Goal: Task Accomplishment & Management: Manage account settings

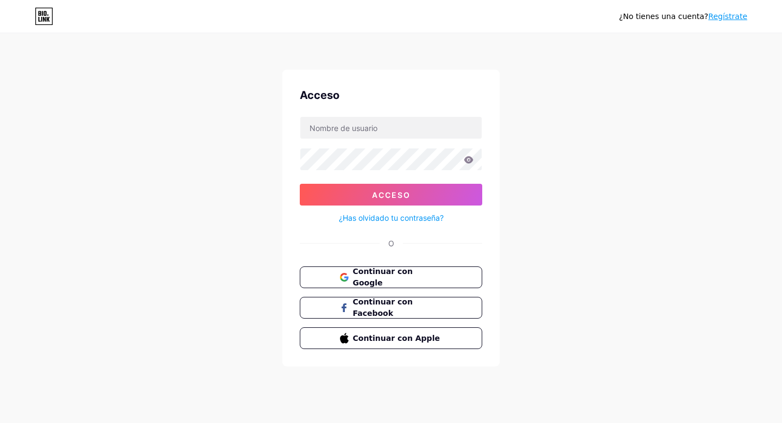
click at [337, 116] on div at bounding box center [391, 127] width 183 height 23
click at [337, 126] on input "text" at bounding box center [390, 128] width 181 height 22
click at [266, 224] on div "¿No tienes una cuenta? Regístrate Acceso Acceso ¿Has olvidado tu contraseña? O …" at bounding box center [391, 200] width 782 height 401
click at [405, 308] on font "Continuar con Facebook" at bounding box center [382, 307] width 61 height 21
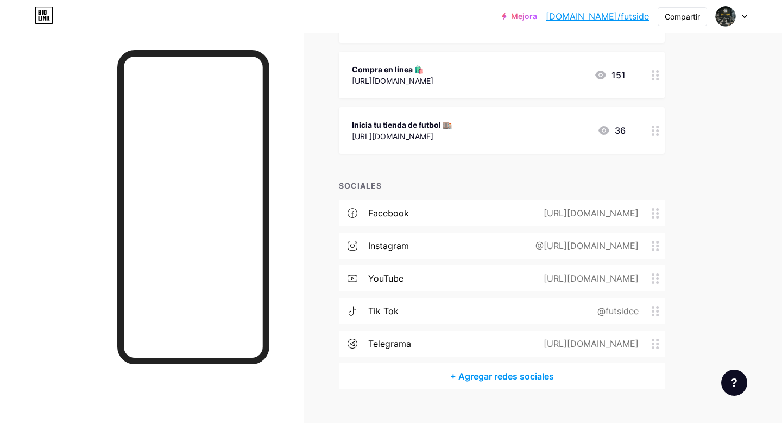
scroll to position [236, 0]
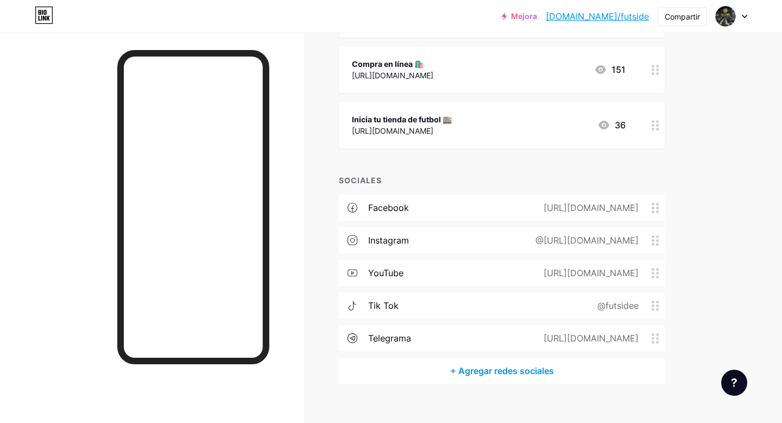
click at [487, 372] on font "+ Agregar redes sociales" at bounding box center [502, 370] width 104 height 11
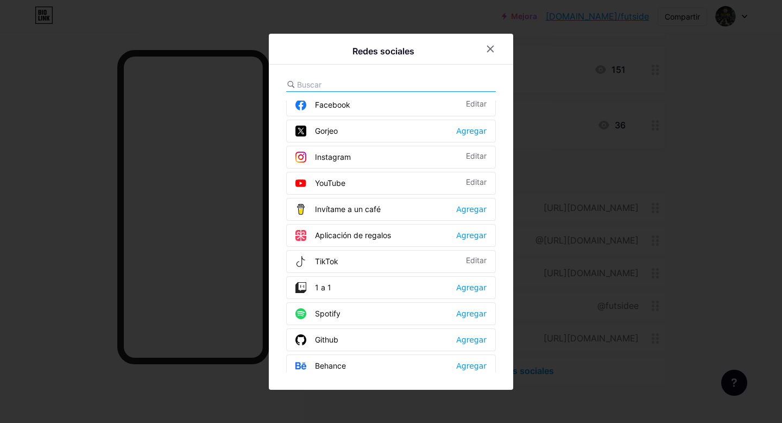
scroll to position [0, 0]
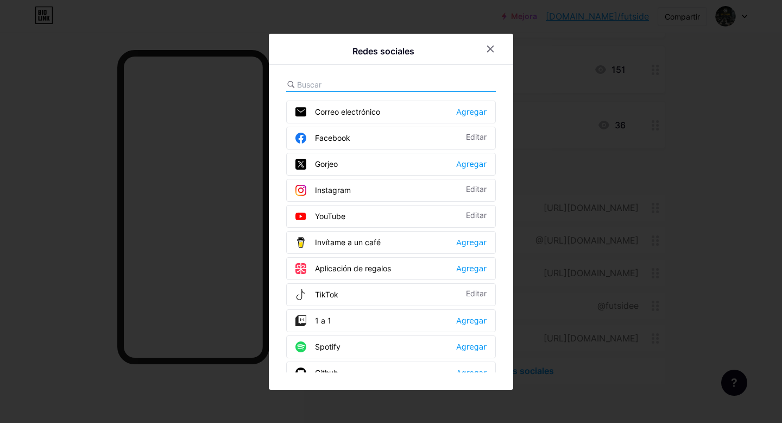
click at [323, 81] on input "text" at bounding box center [357, 84] width 120 height 11
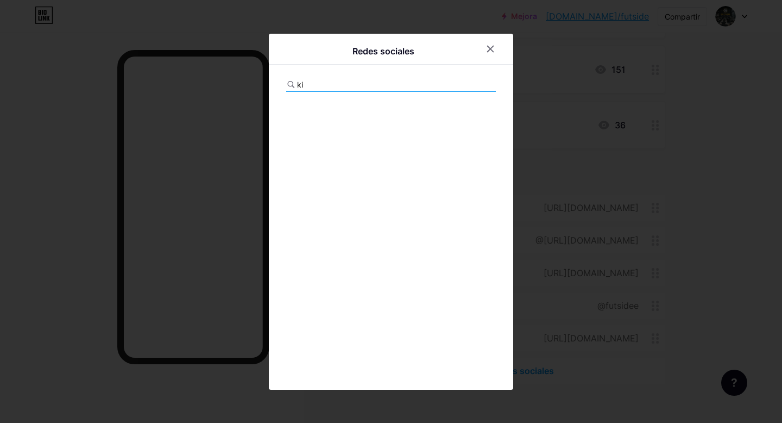
type input "k"
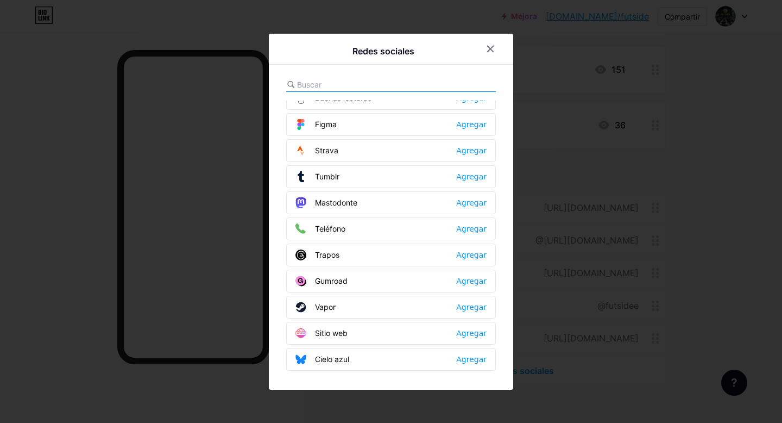
scroll to position [980, 0]
click at [475, 331] on font "Agregar" at bounding box center [471, 331] width 30 height 9
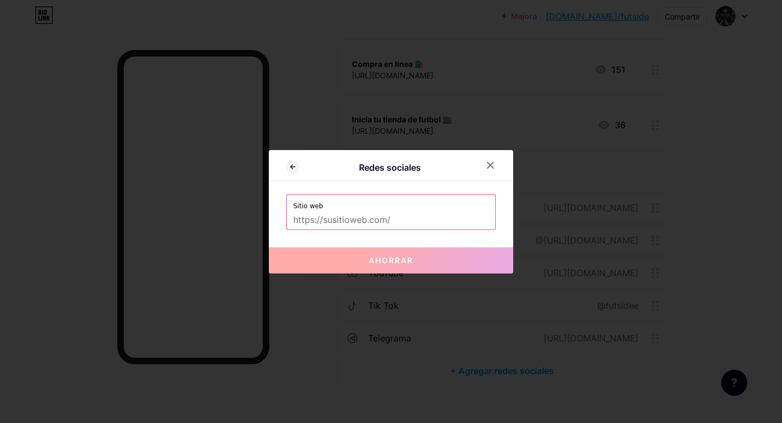
click at [395, 219] on input "text" at bounding box center [391, 220] width 196 height 18
paste input "[URL][DOMAIN_NAME]"
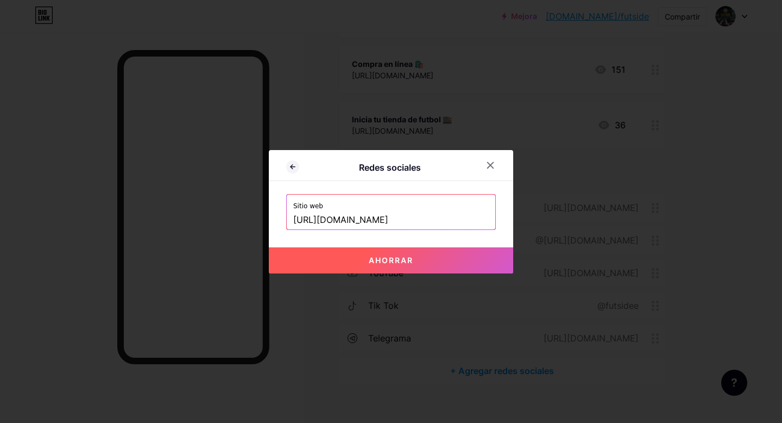
type input "[URL][DOMAIN_NAME]"
click at [394, 260] on font "Ahorrar" at bounding box center [391, 259] width 45 height 9
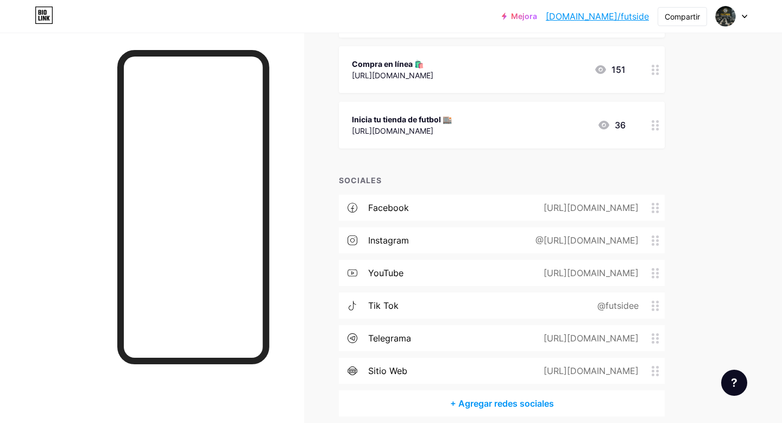
scroll to position [283, 0]
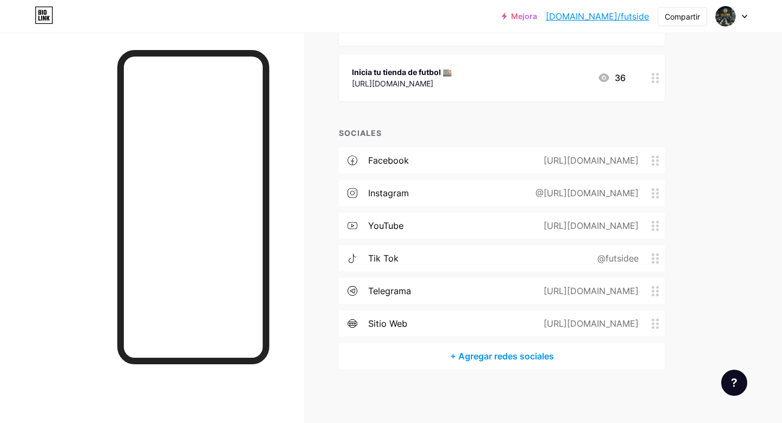
click at [470, 354] on font "+ Agregar redes sociales" at bounding box center [502, 355] width 104 height 11
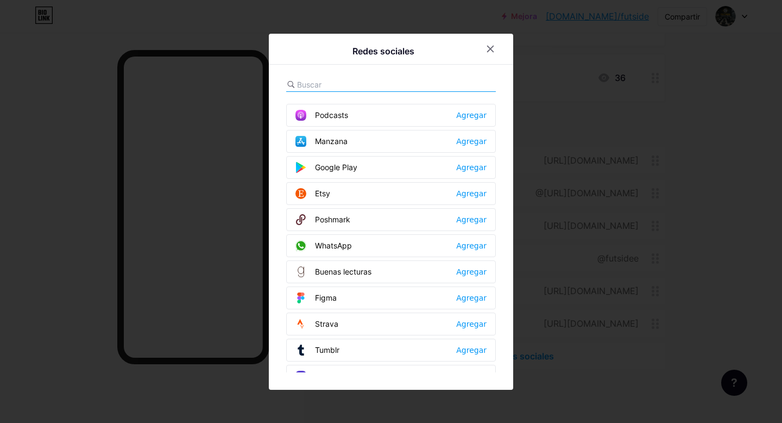
scroll to position [792, 0]
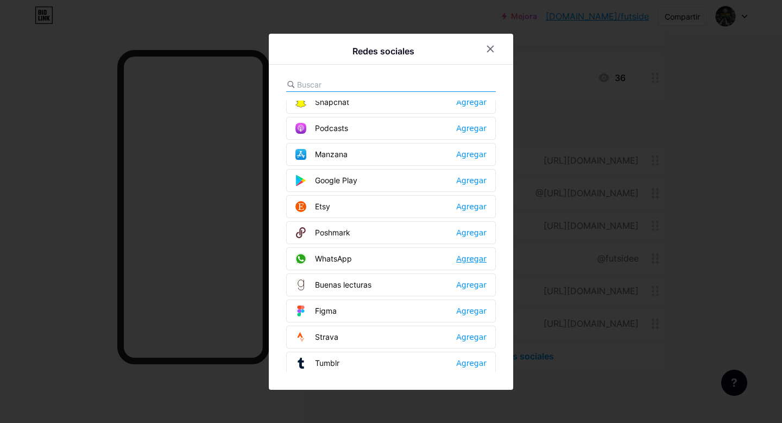
click at [466, 260] on font "Agregar" at bounding box center [471, 258] width 30 height 9
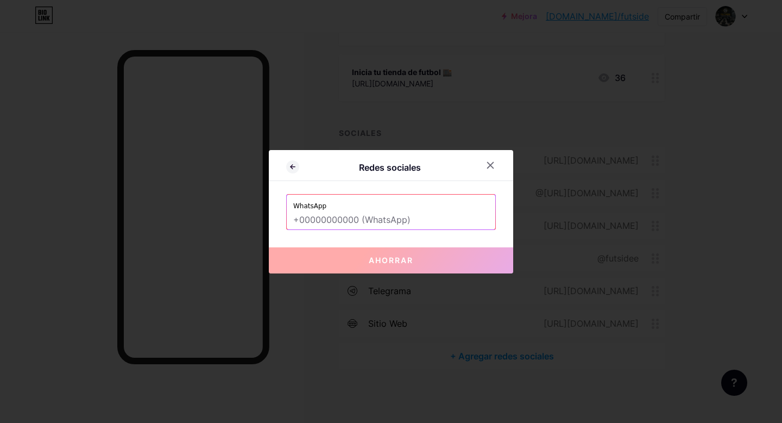
click at [365, 218] on input "text" at bounding box center [391, 220] width 196 height 18
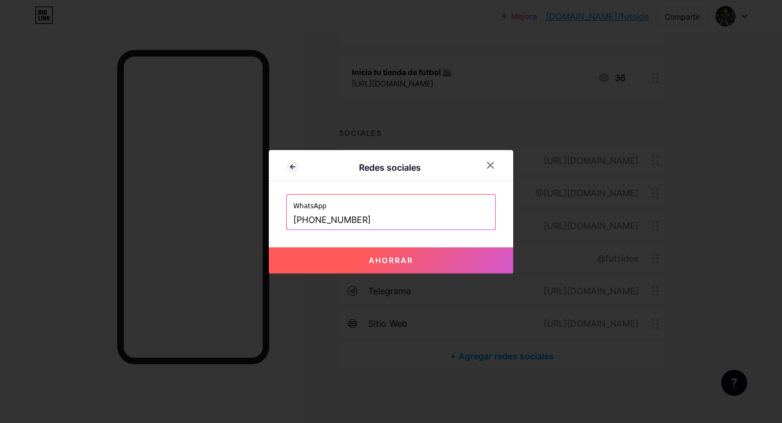
click at [379, 256] on font "Ahorrar" at bounding box center [391, 259] width 45 height 9
type input "[URL][DOMAIN_NAME][PHONE_NUMBER]"
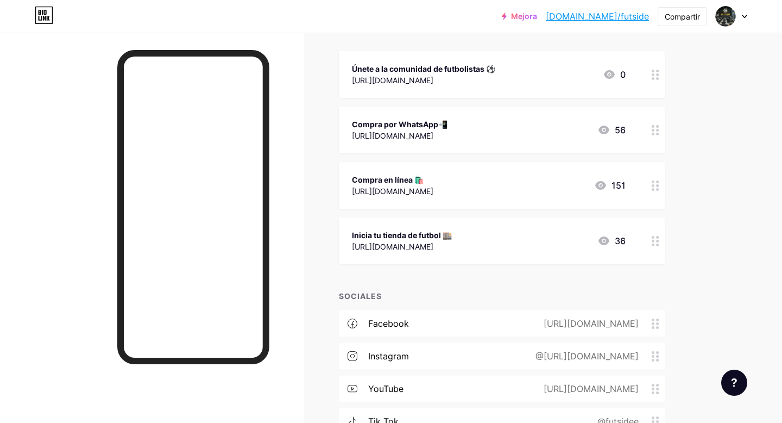
scroll to position [0, 0]
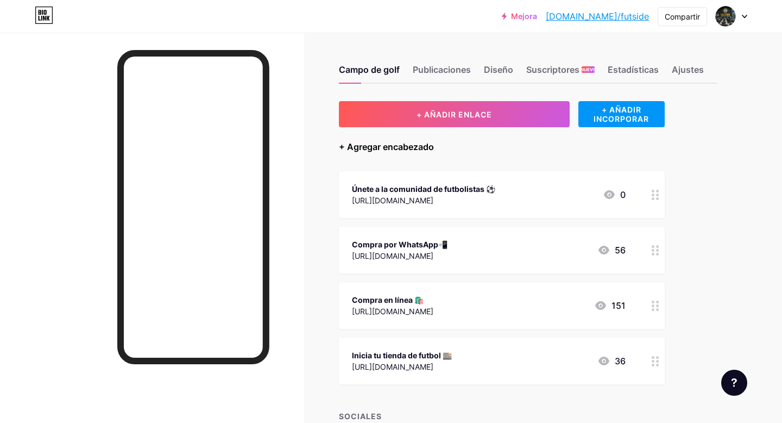
click at [423, 148] on font "+ Agregar encabezado" at bounding box center [386, 146] width 95 height 11
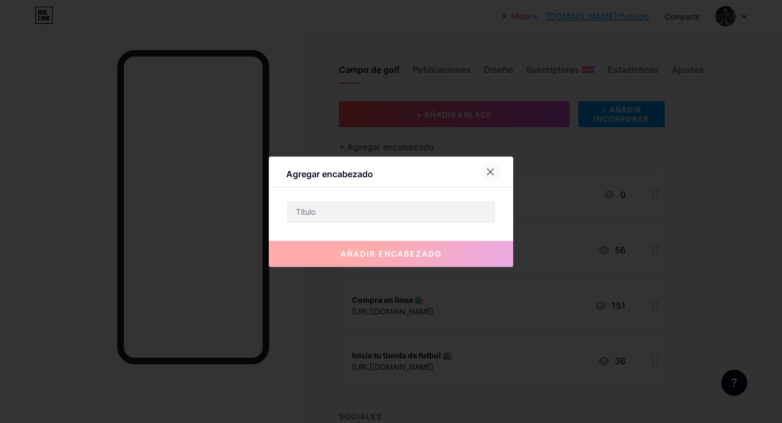
click at [492, 169] on icon at bounding box center [491, 171] width 6 height 6
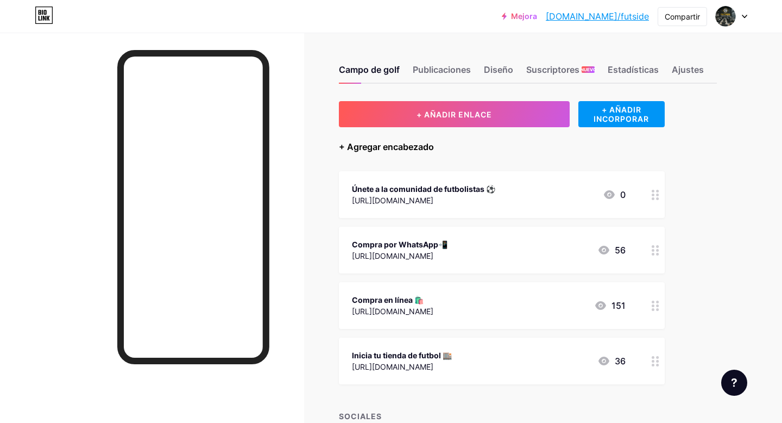
click at [408, 153] on font "+ Agregar encabezado" at bounding box center [386, 146] width 95 height 13
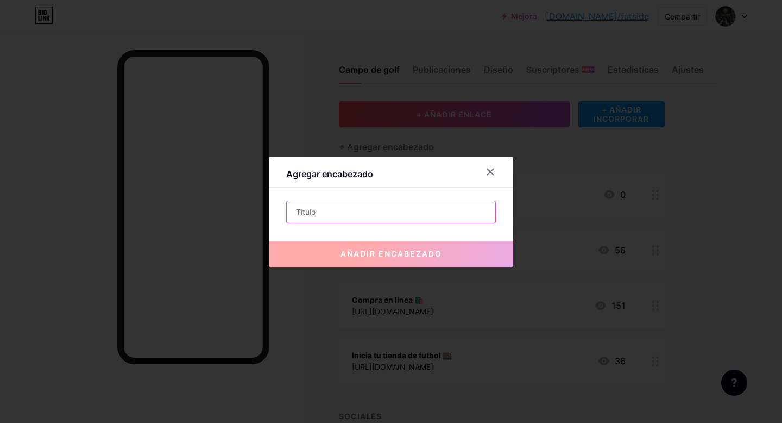
click at [376, 210] on input "text" at bounding box center [391, 212] width 209 height 22
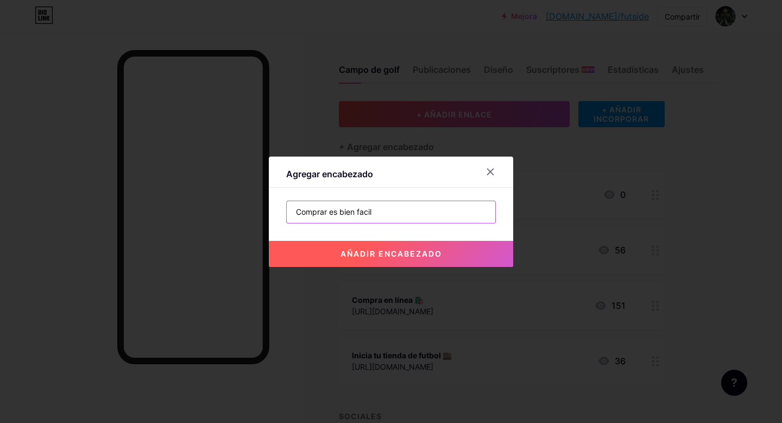
type input "Comprar es bien facil"
click at [385, 252] on font "añadir encabezado" at bounding box center [392, 253] width 102 height 9
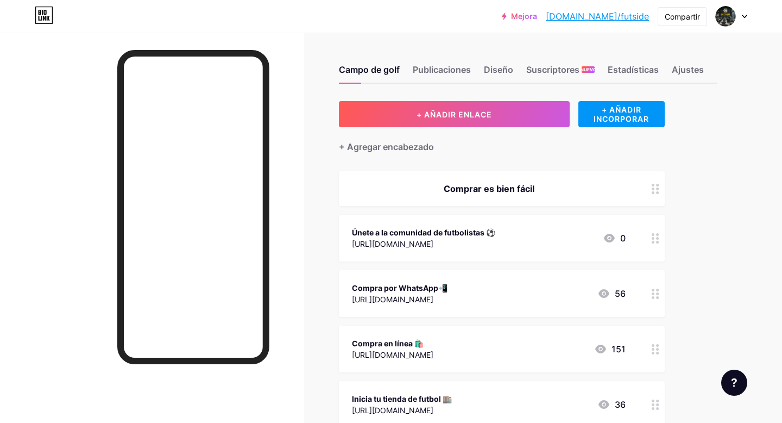
click at [525, 190] on font "Comprar es bien fácil" at bounding box center [489, 188] width 91 height 11
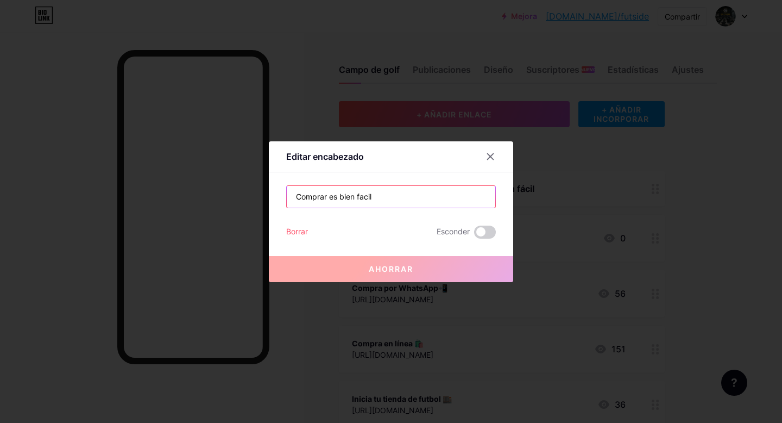
click at [429, 201] on input "Comprar es bien facil" at bounding box center [391, 197] width 209 height 22
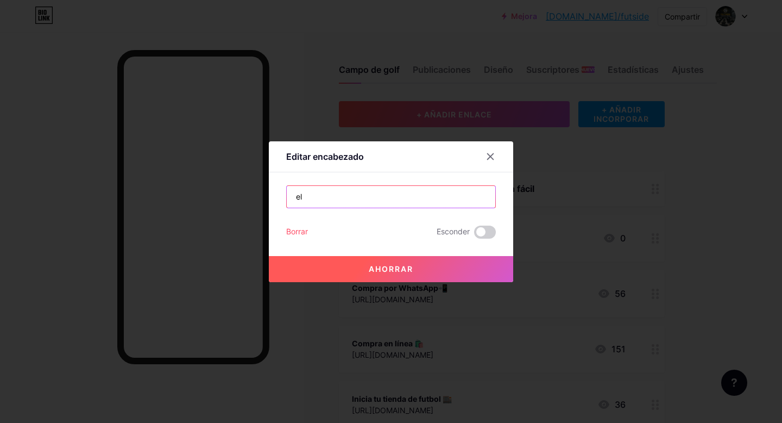
type input "e"
type input "Elige la opcion que prefieras"
click at [412, 268] on font "Ahorrar" at bounding box center [391, 268] width 45 height 9
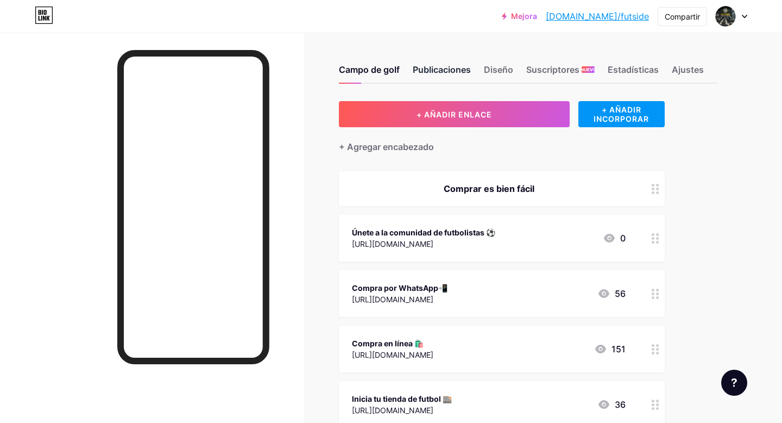
click at [438, 74] on font "Publicaciones" at bounding box center [442, 69] width 58 height 11
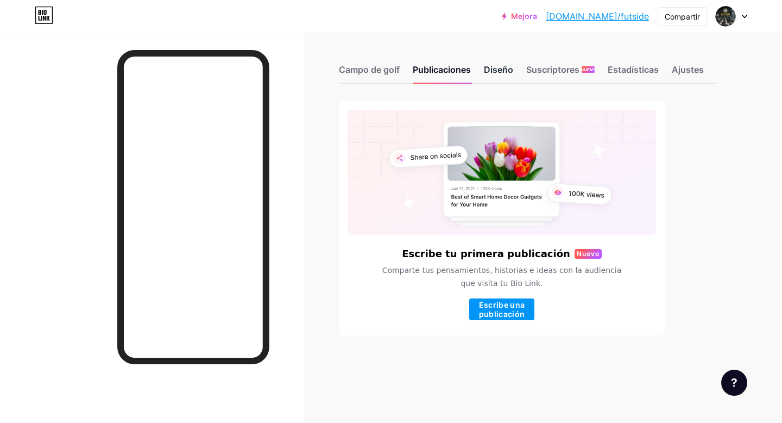
click at [503, 69] on font "Diseño" at bounding box center [498, 69] width 29 height 11
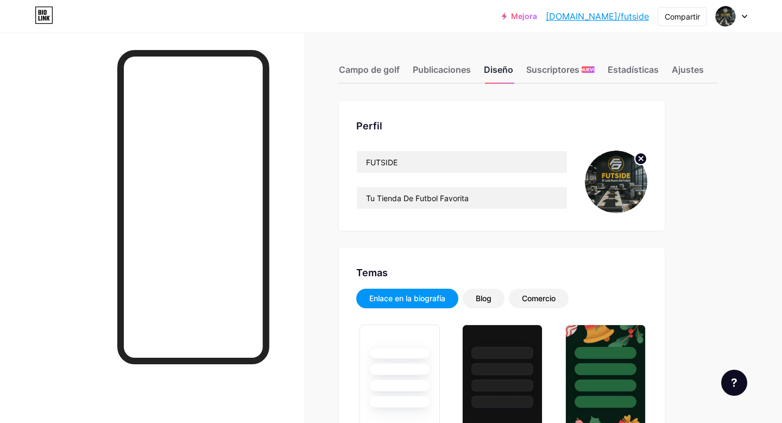
type input "#dedede"
type input "#000000"
click at [474, 203] on input "Tu Tienda De Futbol Favorita" at bounding box center [462, 198] width 210 height 22
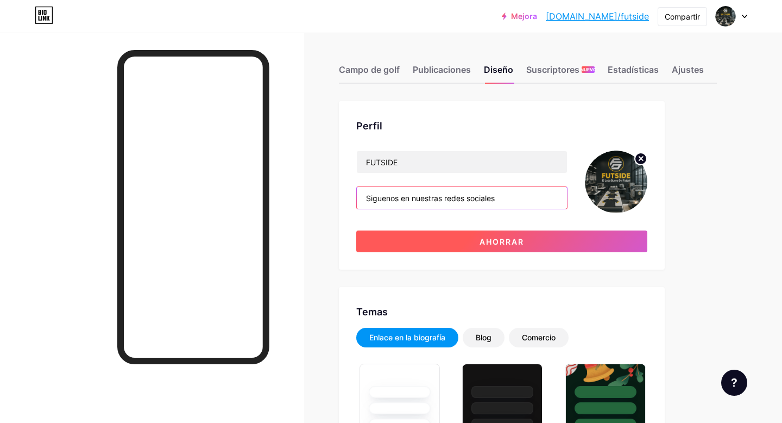
type input "Siguenos en nuestras redes sociales"
click at [526, 238] on button "Ahorrar" at bounding box center [501, 241] width 291 height 22
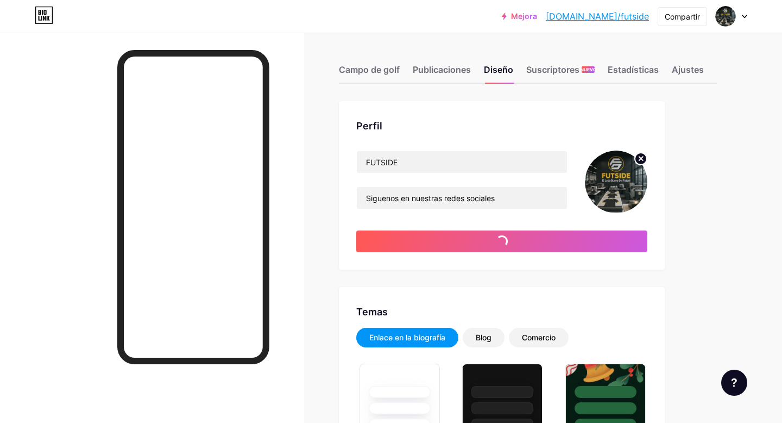
type input "#dedede"
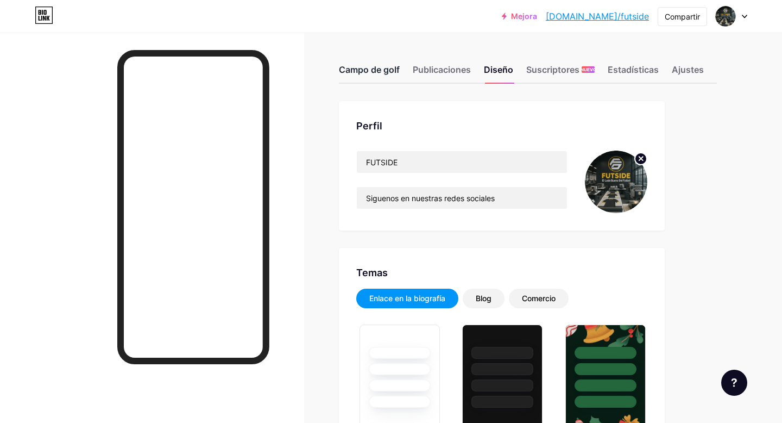
click at [374, 76] on div "Campo de golf" at bounding box center [369, 73] width 61 height 20
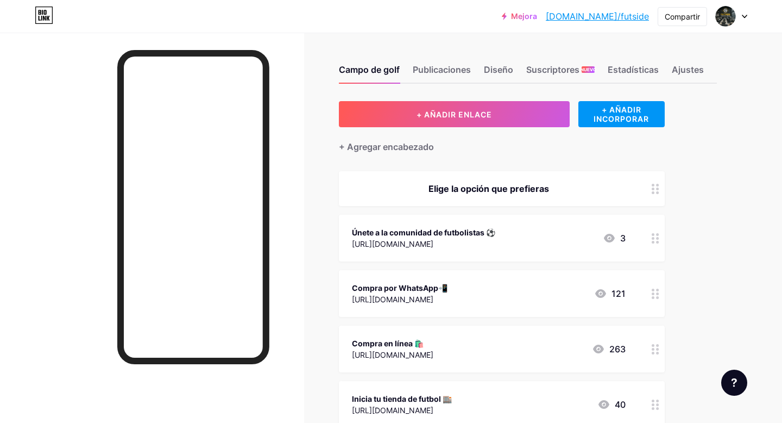
click at [521, 192] on font "Elige la opción que prefieras" at bounding box center [489, 188] width 121 height 11
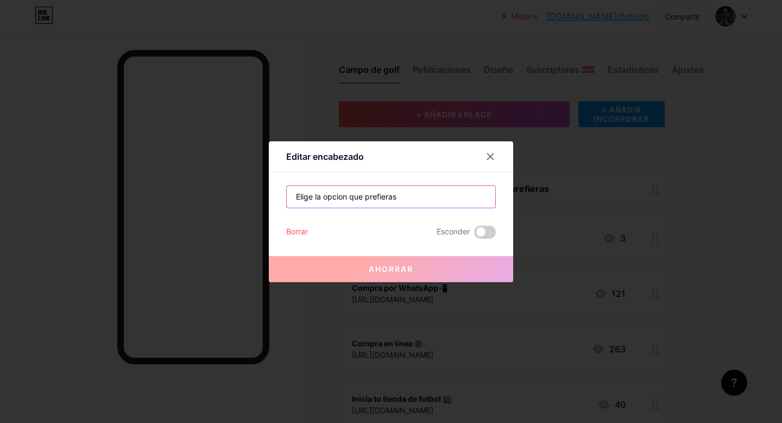
click at [424, 194] on input "Elige la opcion que prefieras" at bounding box center [391, 197] width 209 height 22
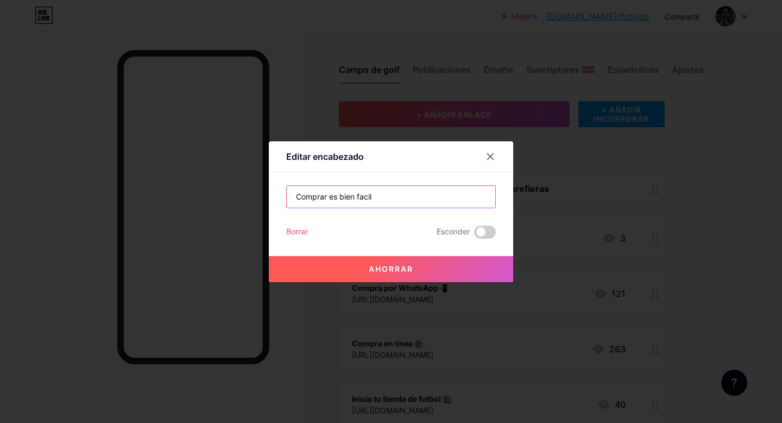
type input "Comprar es bien facil"
click at [402, 269] on font "Ahorrar" at bounding box center [391, 268] width 45 height 9
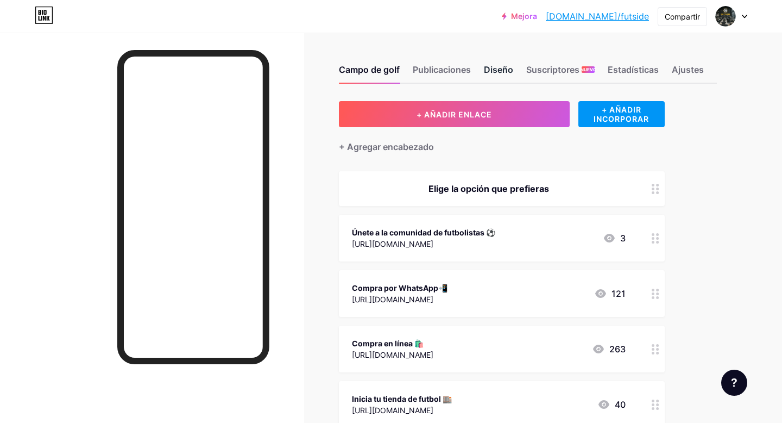
click at [496, 73] on font "Diseño" at bounding box center [498, 69] width 29 height 11
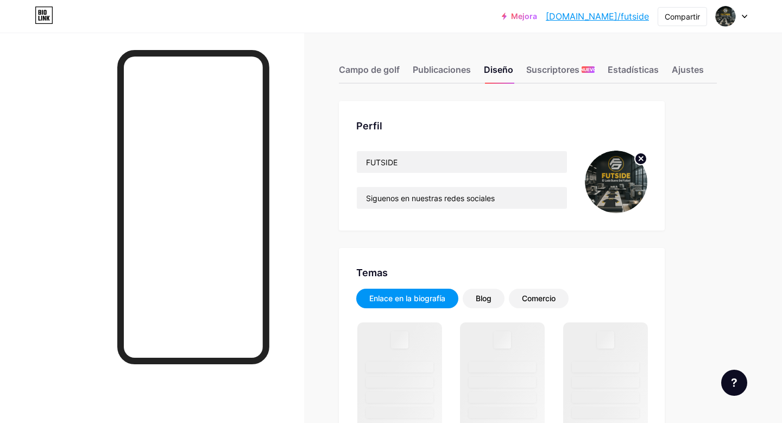
click at [616, 183] on img at bounding box center [616, 181] width 62 height 62
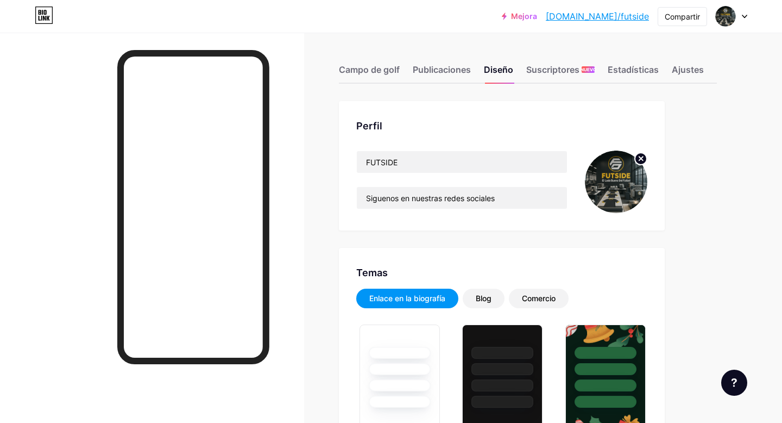
type input "#dedede"
type input "#000000"
click at [696, 70] on font "Ajustes" at bounding box center [688, 69] width 32 height 11
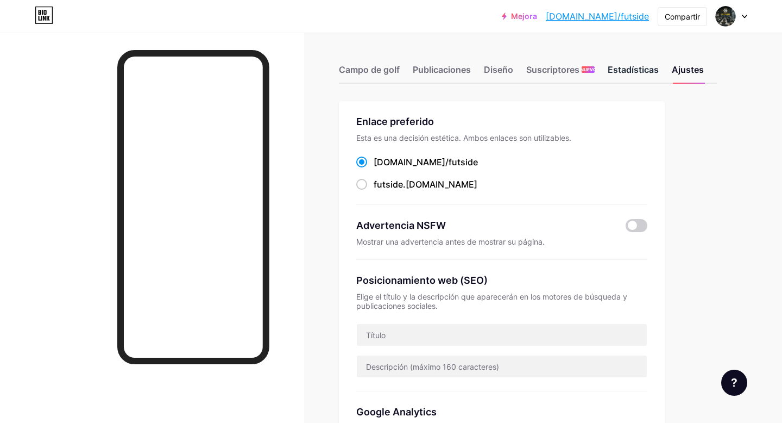
click at [637, 71] on font "Estadísticas" at bounding box center [633, 69] width 51 height 11
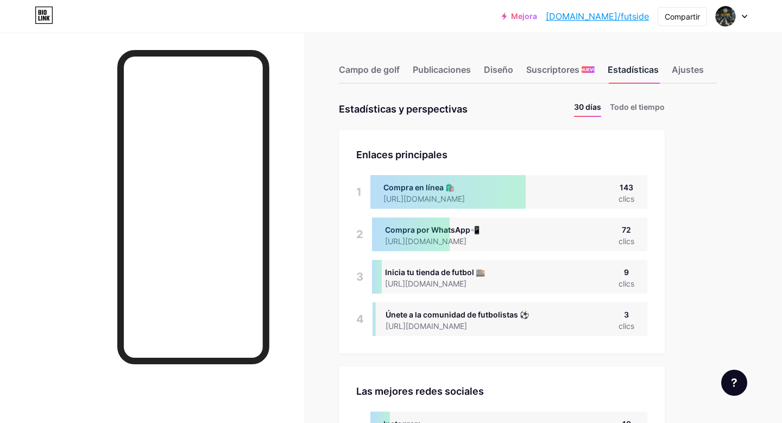
scroll to position [423, 782]
click at [637, 71] on font "Estadísticas" at bounding box center [633, 69] width 51 height 11
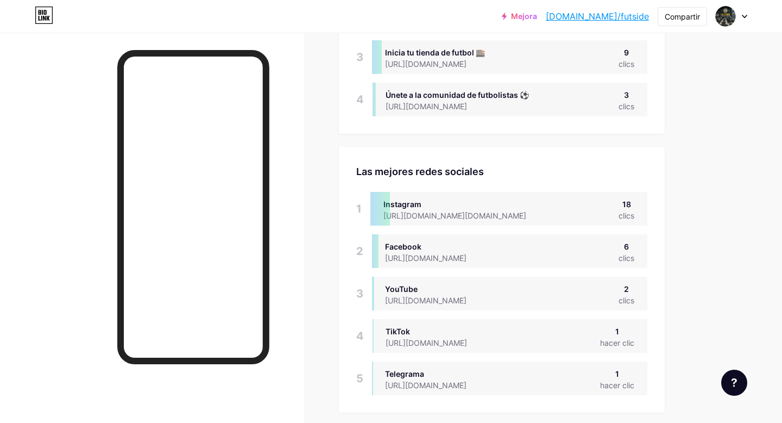
scroll to position [0, 0]
